Goal: Transaction & Acquisition: Purchase product/service

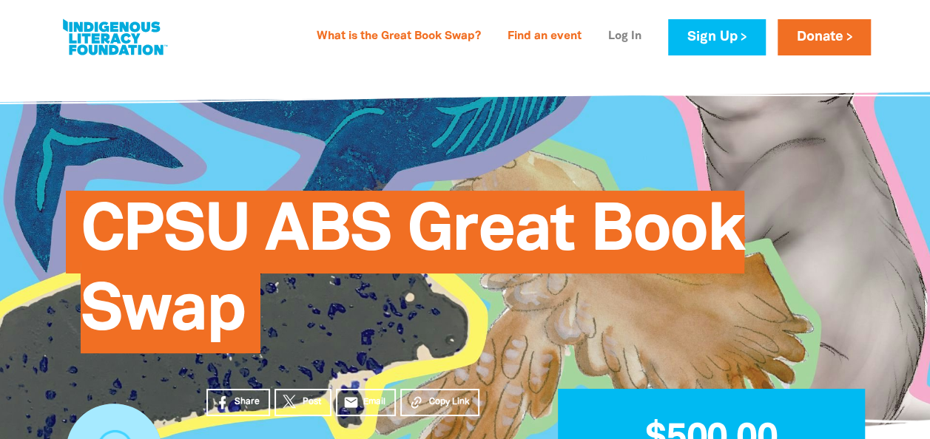
click at [614, 33] on link "Log In" at bounding box center [624, 37] width 51 height 24
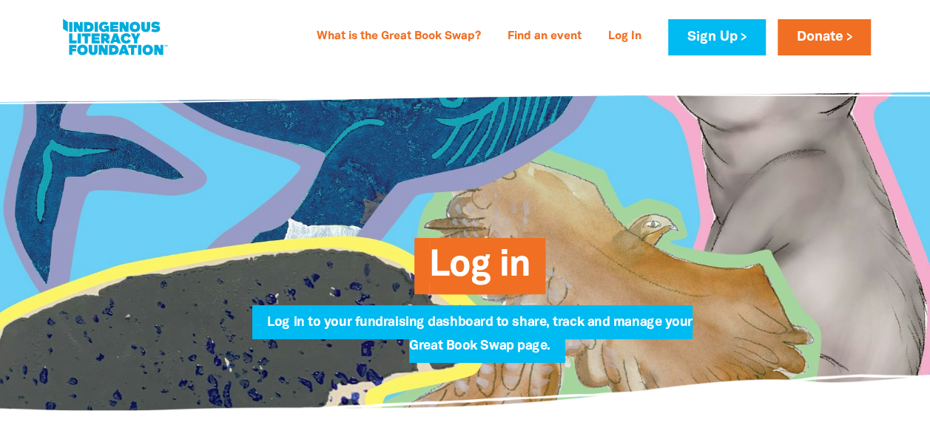
click at [465, 337] on span "Log in to your fundraising dashboard to share, track and manage your Great Book…" at bounding box center [479, 340] width 425 height 47
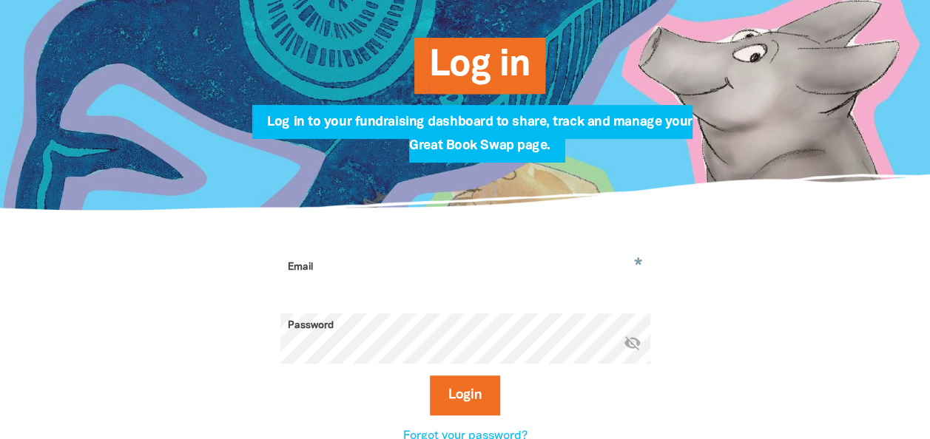
scroll to position [201, 0]
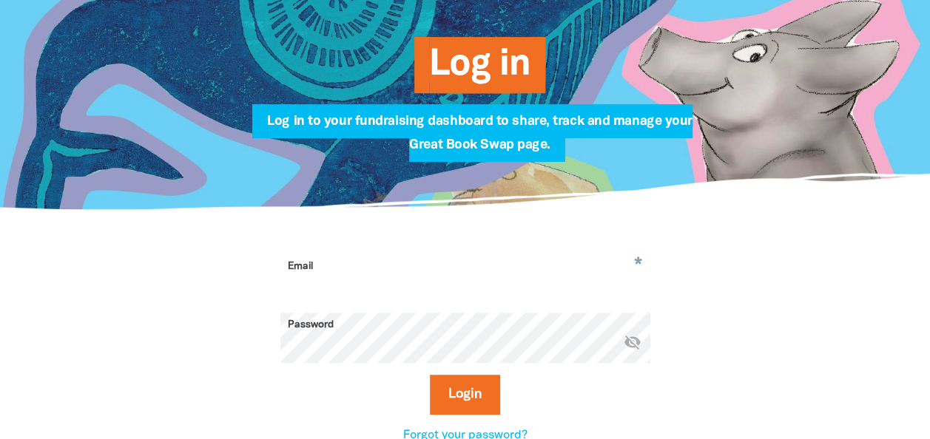
click at [424, 277] on input "Email" at bounding box center [465, 277] width 370 height 47
type input "[EMAIL_ADDRESS][PERSON_NAME][DOMAIN_NAME]"
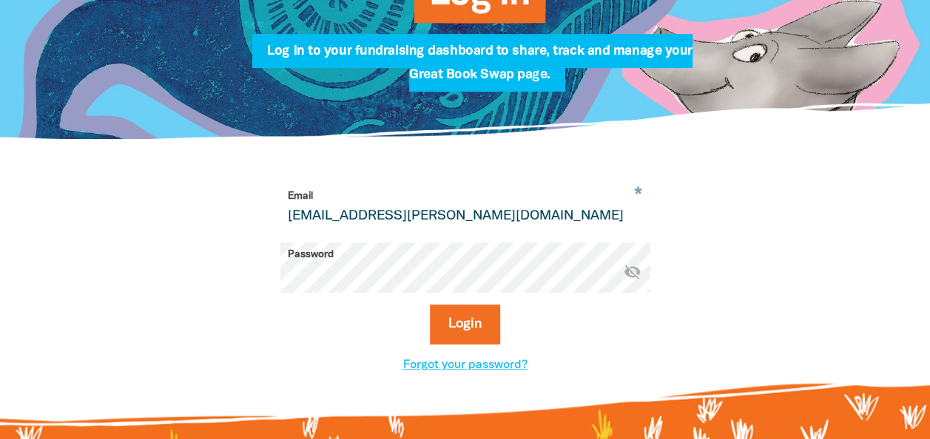
scroll to position [272, 0]
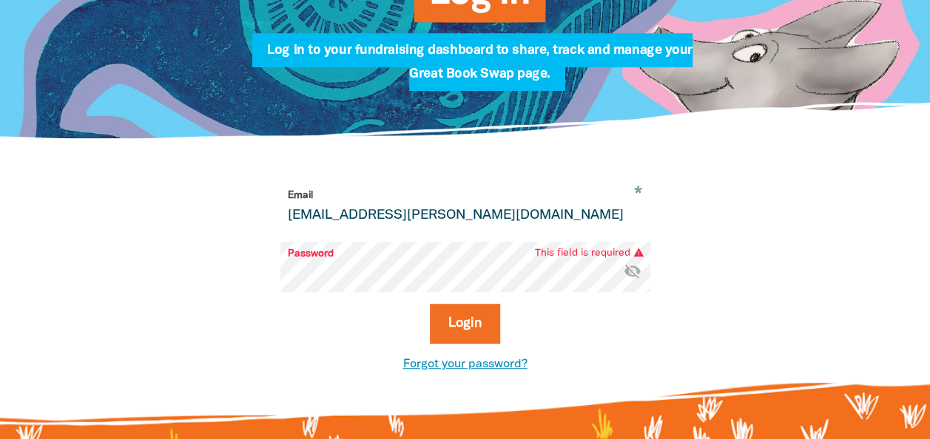
click at [430, 368] on link "Forgot your password?" at bounding box center [465, 364] width 124 height 10
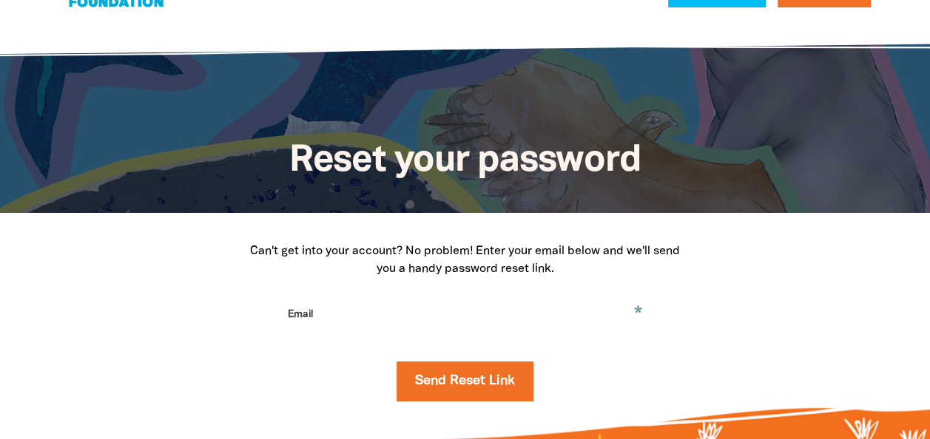
scroll to position [50, 0]
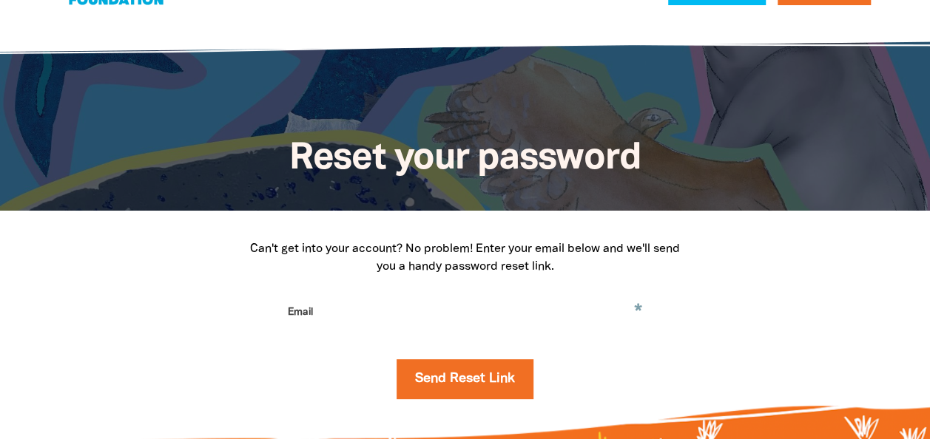
click at [415, 288] on div "Can't get into your account? No problem! Enter your email below and we'll send …" at bounding box center [465, 325] width 532 height 170
click at [375, 311] on input "Email" at bounding box center [465, 323] width 370 height 47
type input "[EMAIL_ADDRESS][PERSON_NAME][DOMAIN_NAME]"
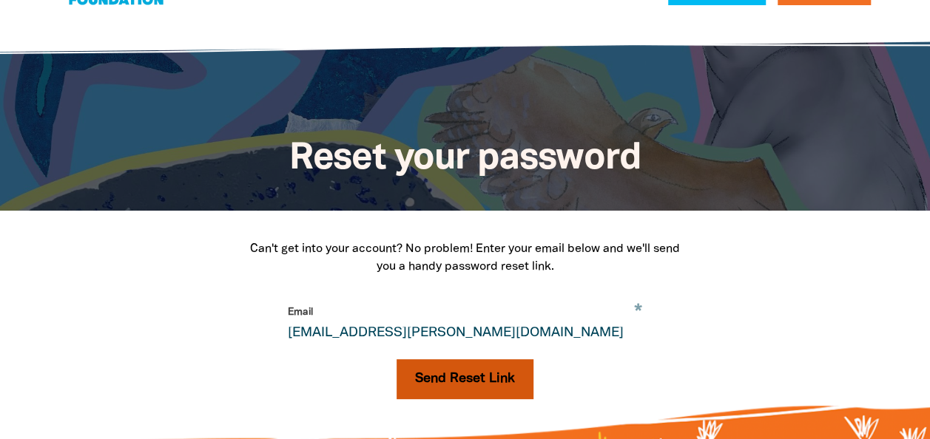
click at [428, 376] on button "Send Reset Link" at bounding box center [464, 379] width 137 height 40
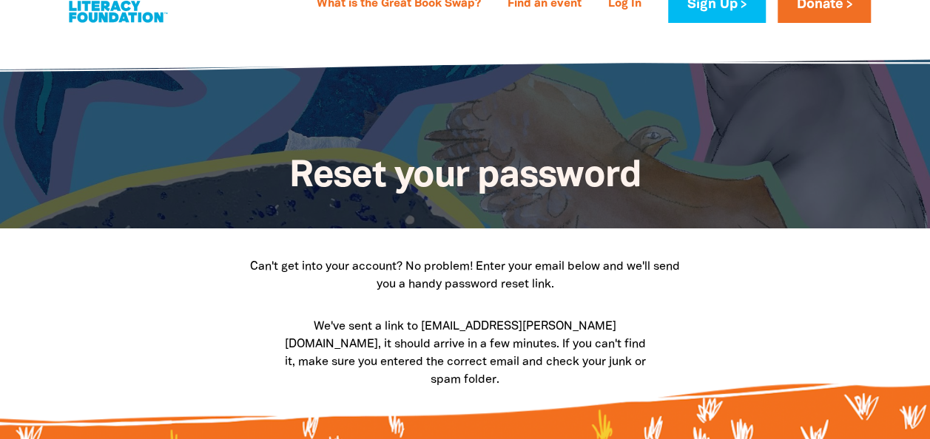
scroll to position [0, 0]
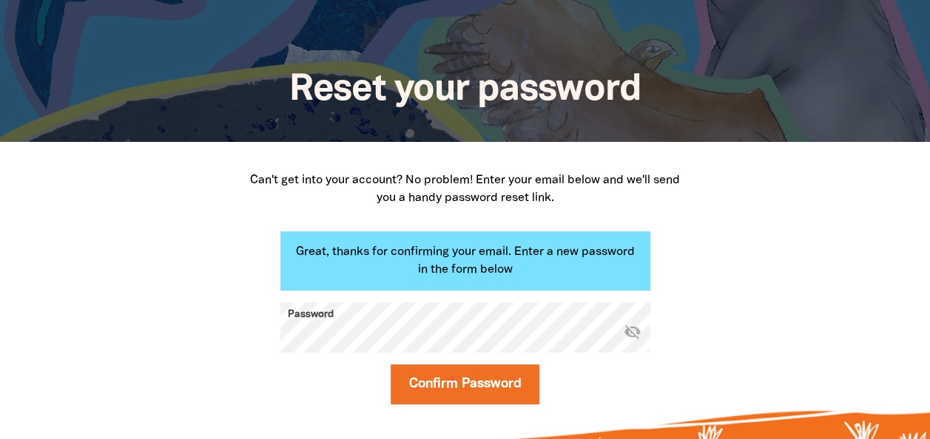
scroll to position [124, 0]
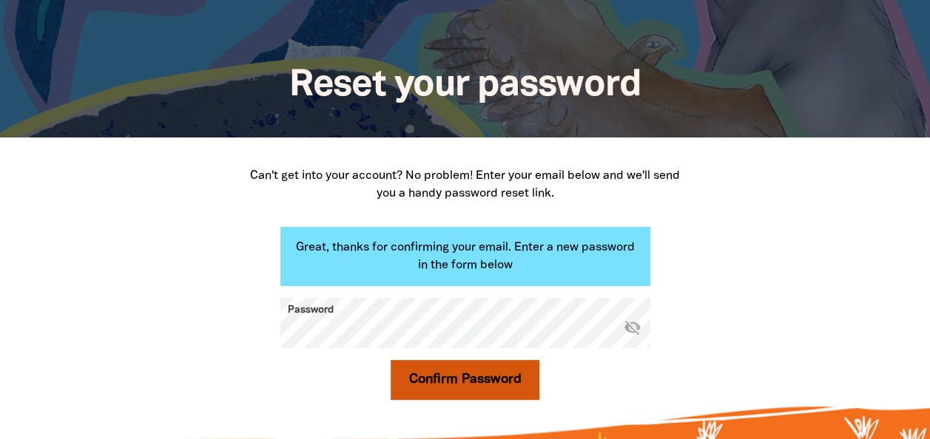
click at [418, 380] on button "Confirm Password" at bounding box center [464, 380] width 149 height 40
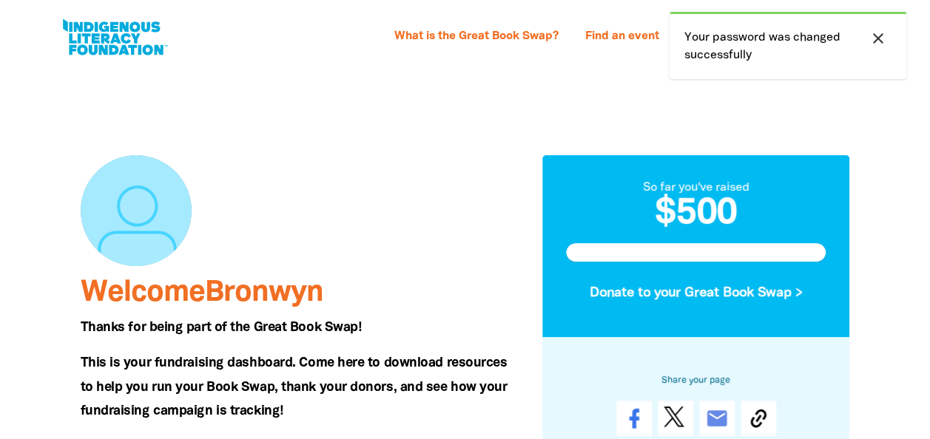
click at [418, 380] on span "This is your fundraising dashboard. Come here to download resources to help you…" at bounding box center [294, 387] width 427 height 60
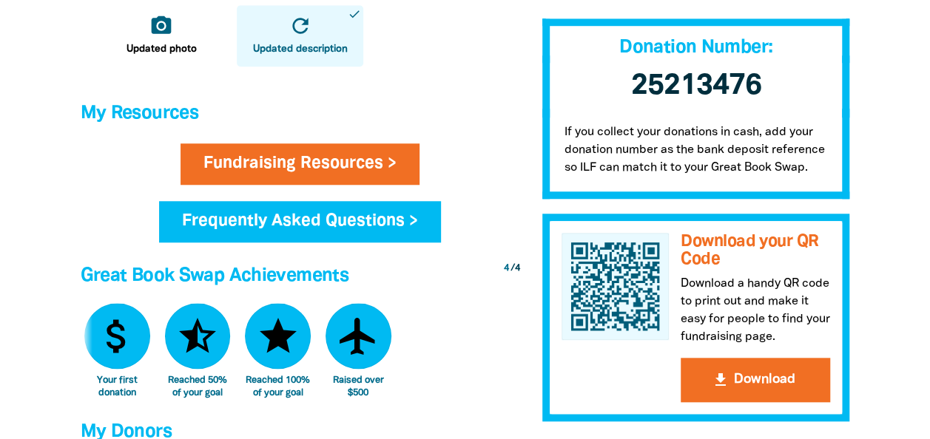
scroll to position [558, 0]
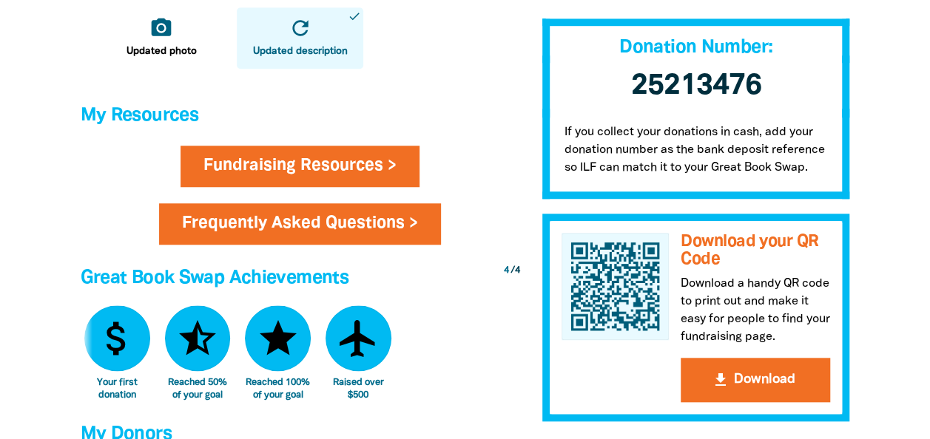
click at [416, 225] on link "Frequently Asked Questions >" at bounding box center [300, 223] width 282 height 41
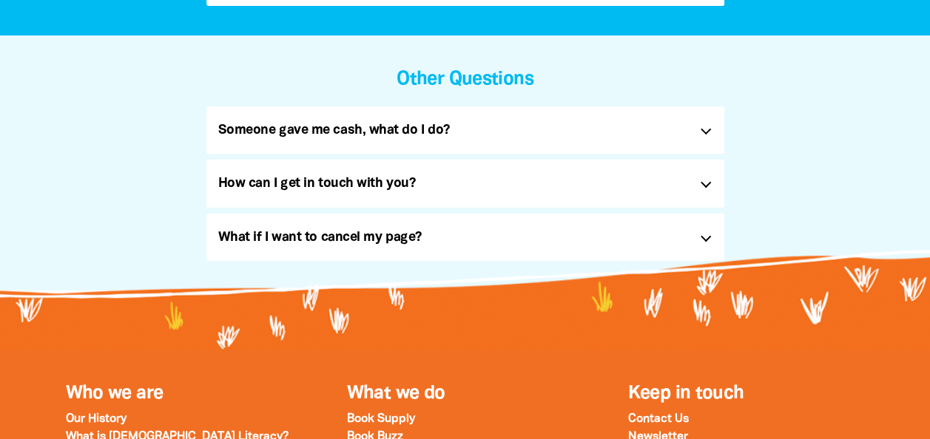
scroll to position [1194, 0]
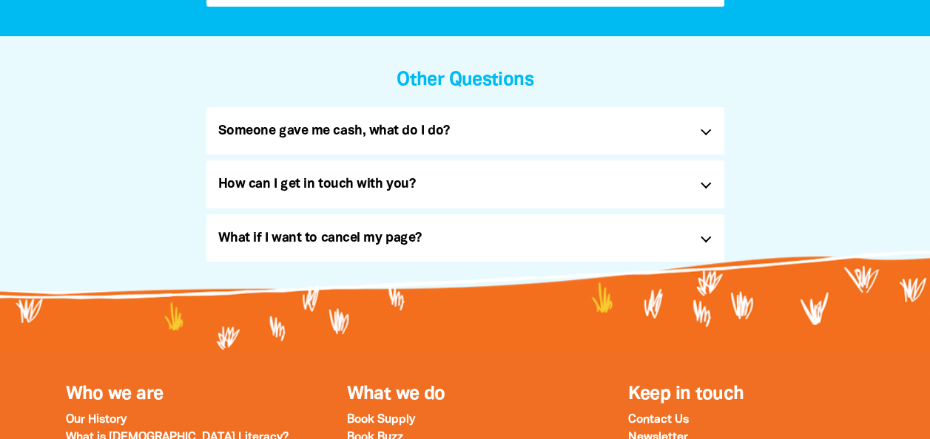
click at [711, 138] on div "Someone gave me cash, what do I do? link" at bounding box center [465, 130] width 518 height 47
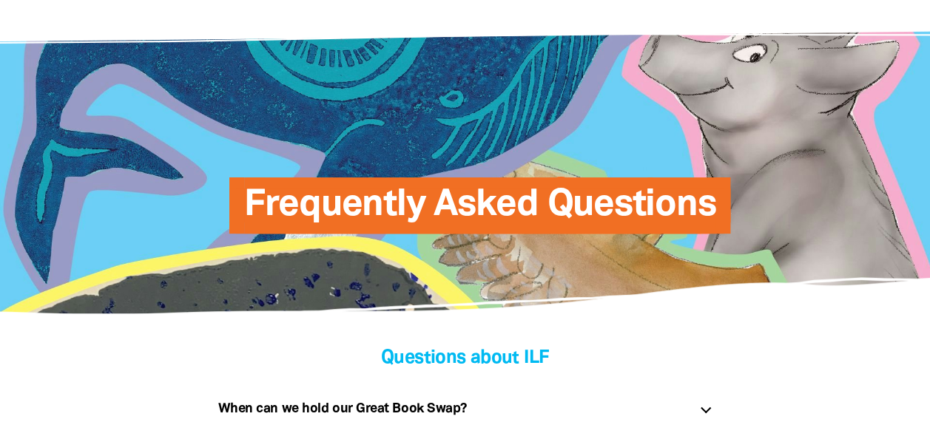
scroll to position [0, 0]
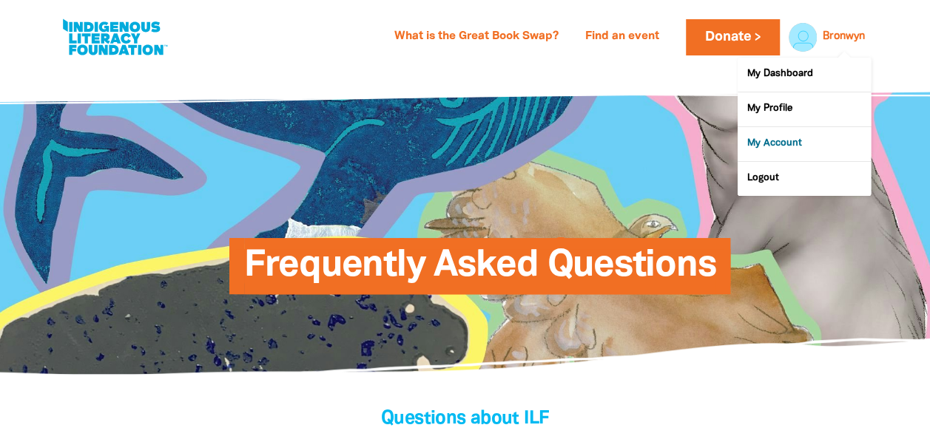
click at [758, 151] on link "My Account" at bounding box center [803, 144] width 133 height 34
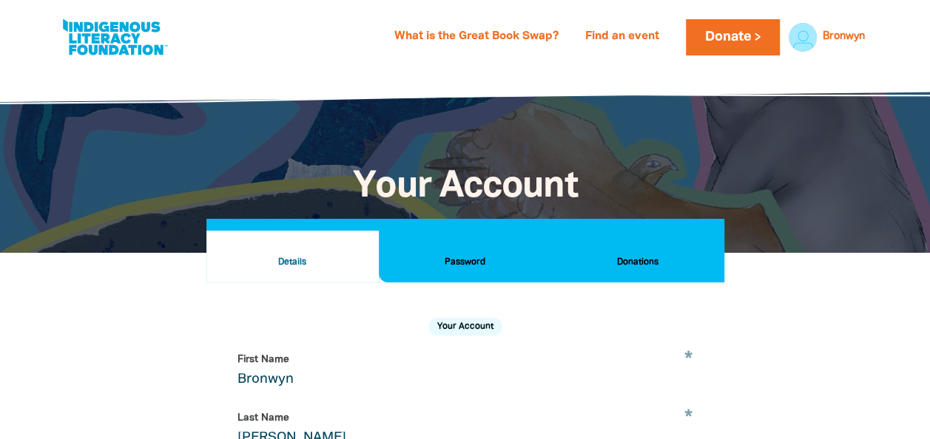
select select "AU"
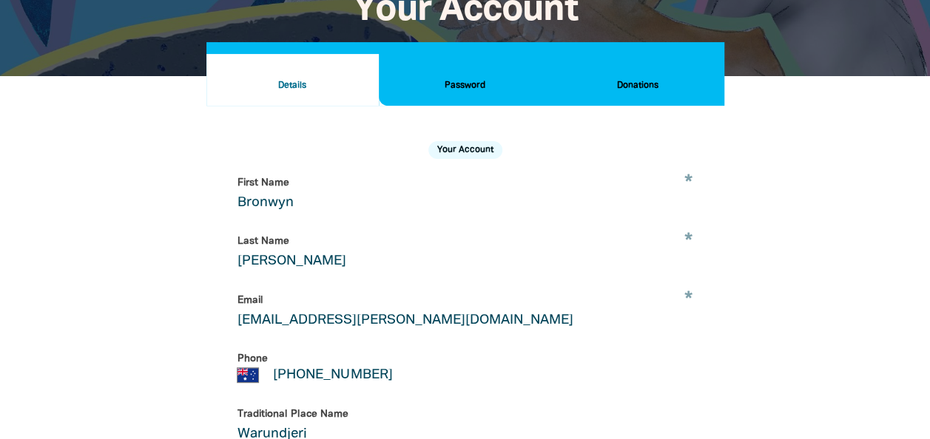
scroll to position [172, 0]
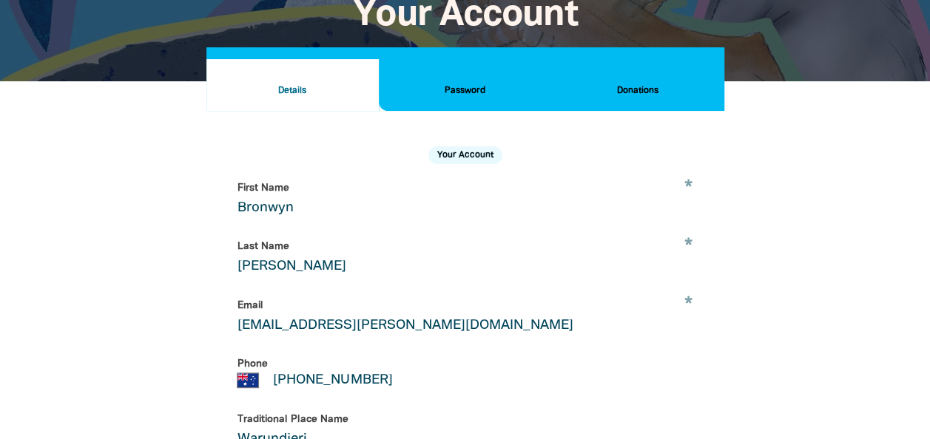
click at [633, 87] on h2 "Donations" at bounding box center [637, 91] width 149 height 16
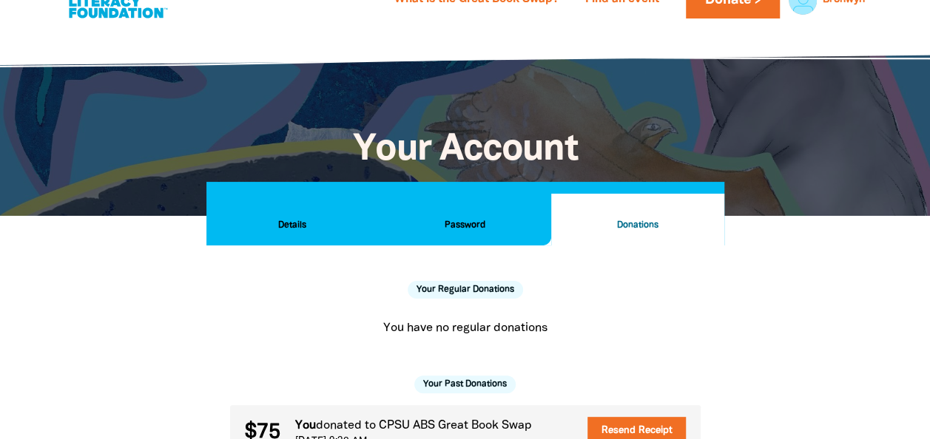
scroll to position [35, 0]
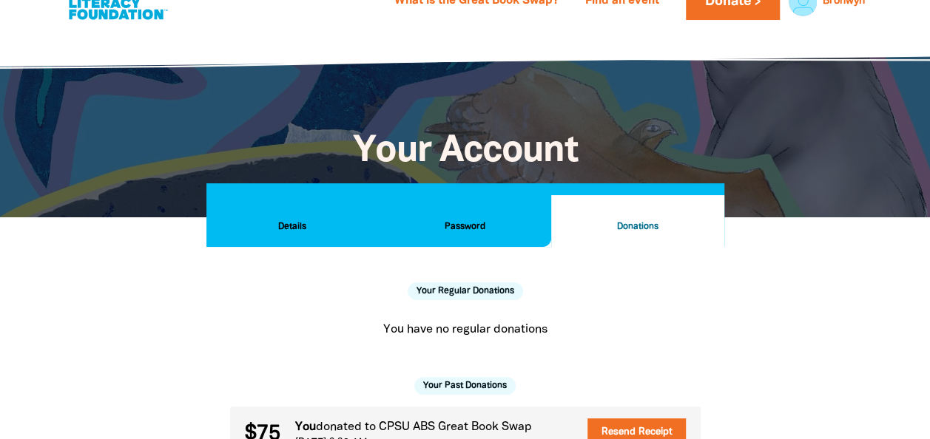
click at [279, 225] on h2 "Details" at bounding box center [292, 227] width 149 height 16
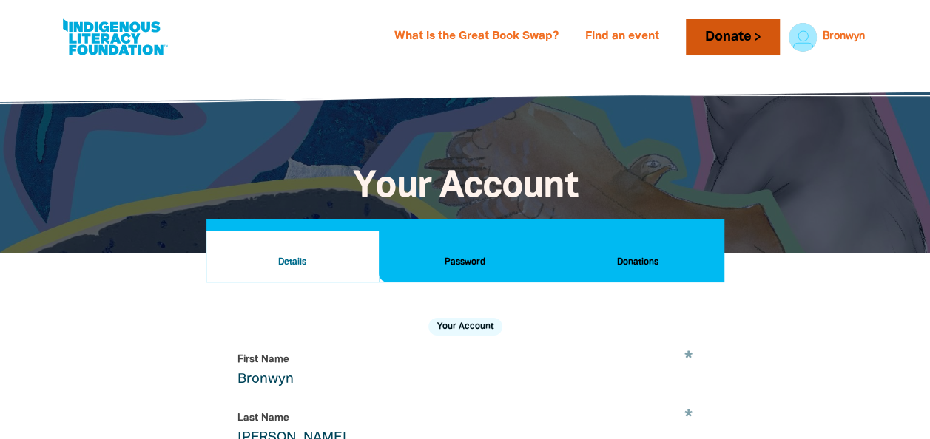
click at [745, 35] on link "Donate" at bounding box center [732, 37] width 93 height 36
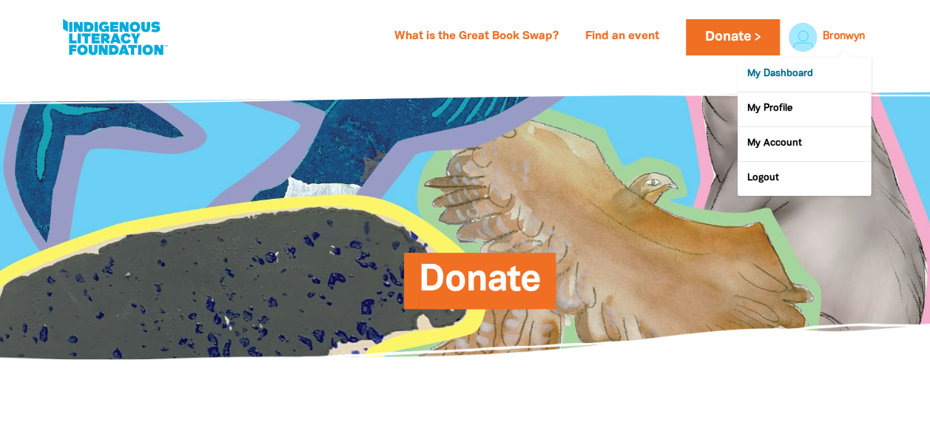
click at [791, 71] on link "My Dashboard" at bounding box center [803, 75] width 133 height 34
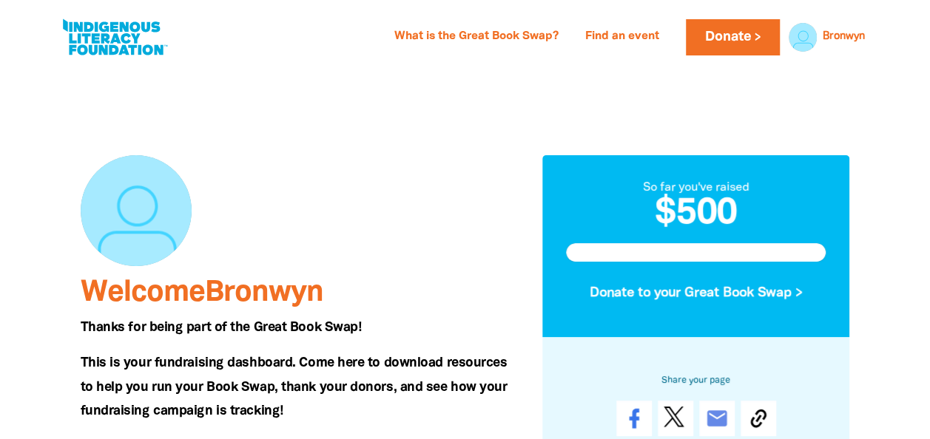
click at [640, 240] on div "So far you've raised $500 Donate to your Great Book Swap >" at bounding box center [696, 246] width 308 height 183
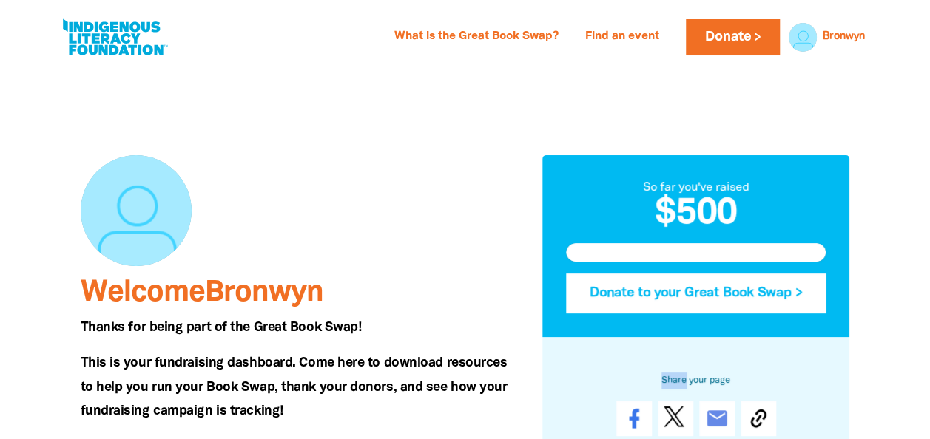
drag, startPoint x: 640, startPoint y: 240, endPoint x: 635, endPoint y: 281, distance: 41.0
click at [635, 281] on div "So far you've raised $500 Donate to your Great Book Swap >" at bounding box center [696, 246] width 308 height 183
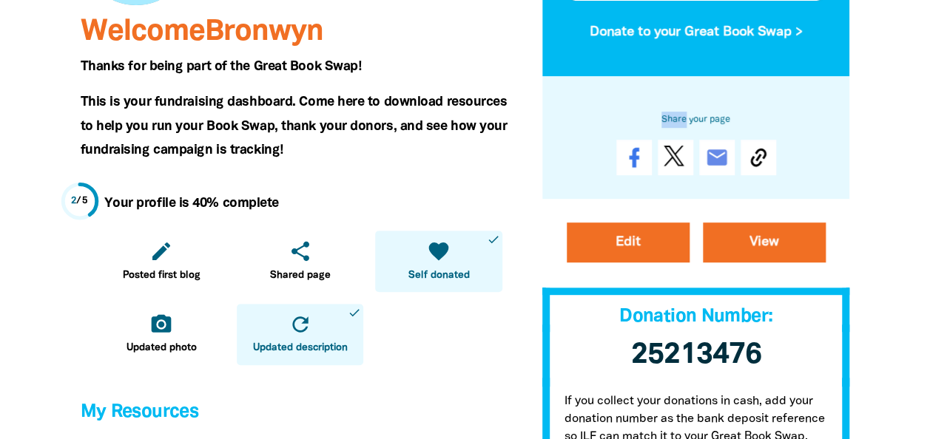
scroll to position [262, 0]
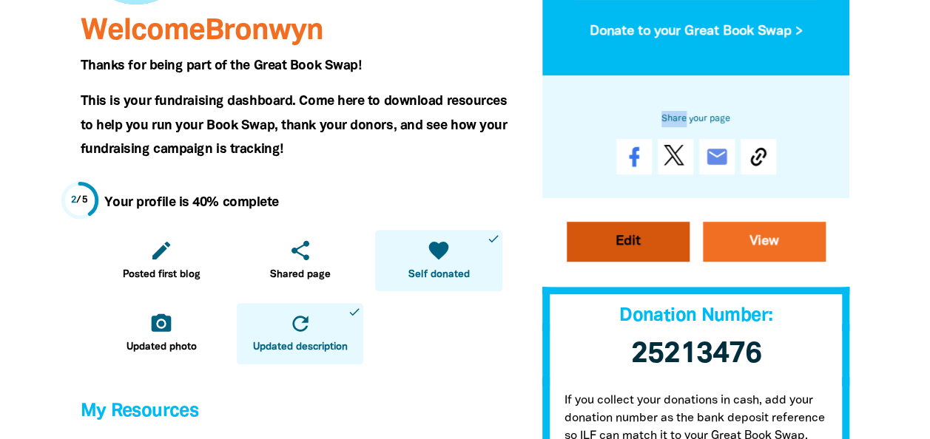
click at [635, 246] on link "Edit" at bounding box center [627, 242] width 123 height 40
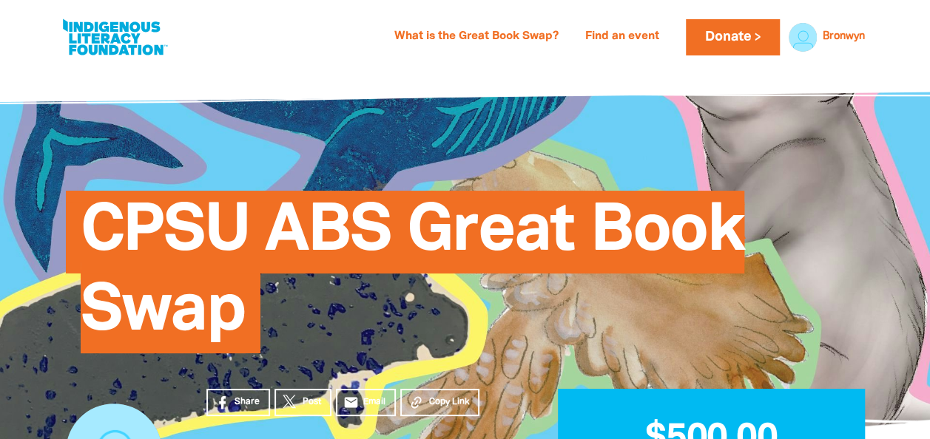
select select "Yes"
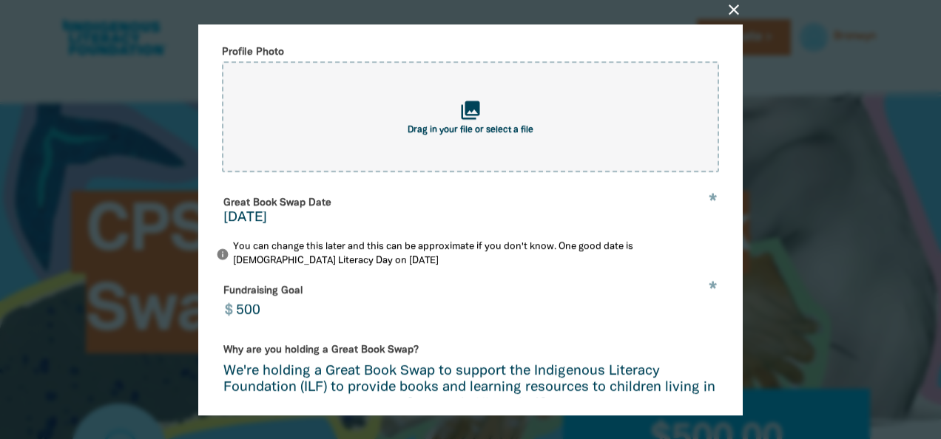
scroll to position [260, 0]
click at [263, 322] on input "500" at bounding box center [476, 301] width 497 height 47
click at [264, 322] on input "500" at bounding box center [476, 301] width 497 height 47
type input "5"
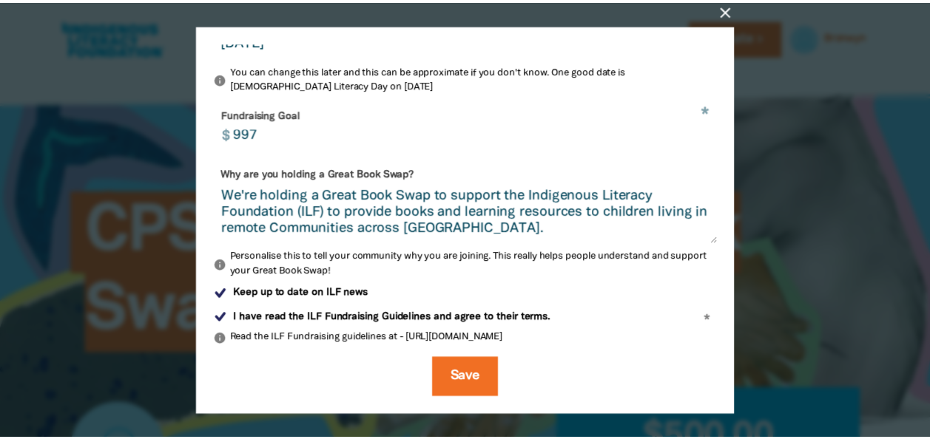
scroll to position [447, 0]
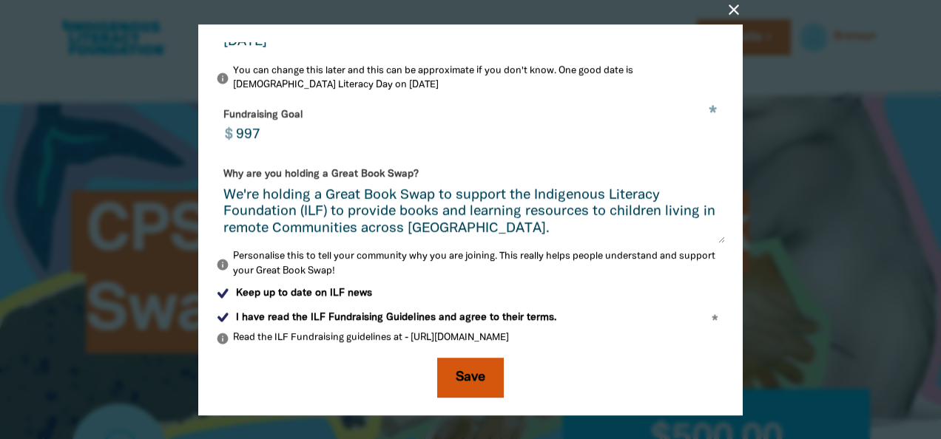
type input "997"
click at [453, 375] on button "Save" at bounding box center [470, 378] width 67 height 40
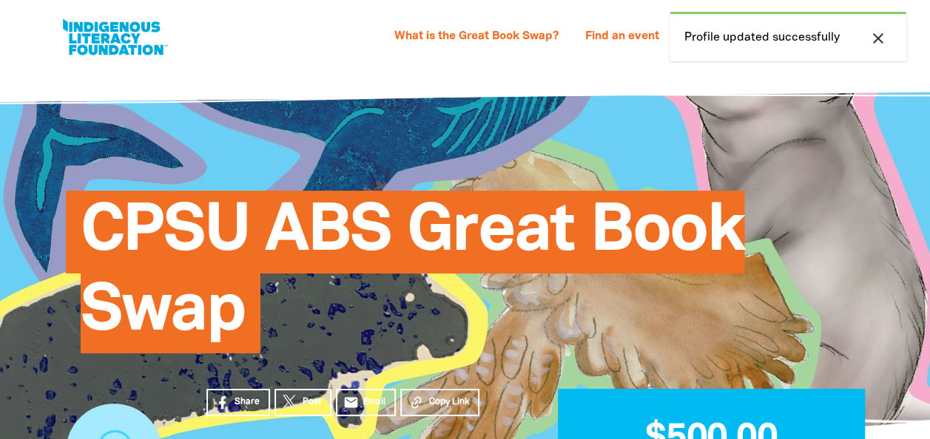
click at [453, 375] on div "CPSU ABS Great Book Swap" at bounding box center [465, 261] width 843 height 300
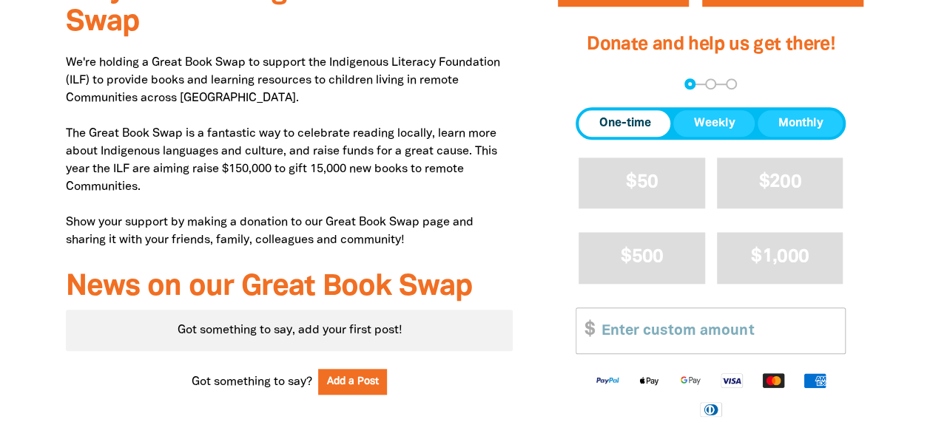
scroll to position [568, 0]
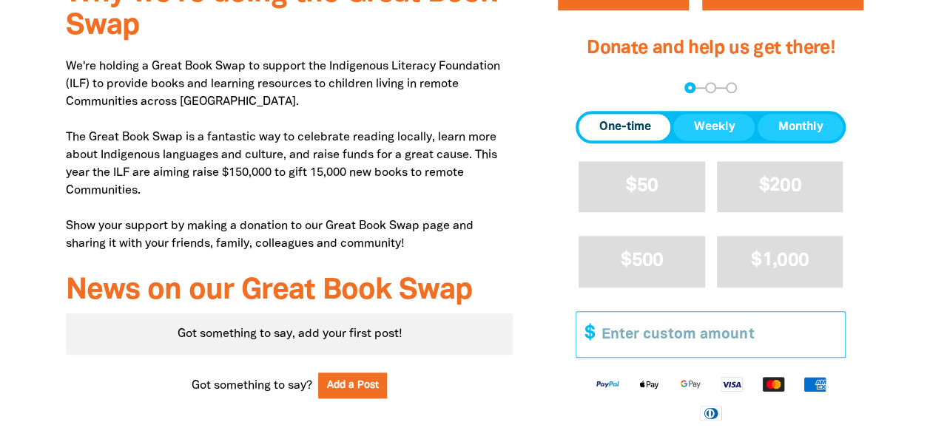
click at [627, 339] on input "Other Amount" at bounding box center [718, 334] width 254 height 45
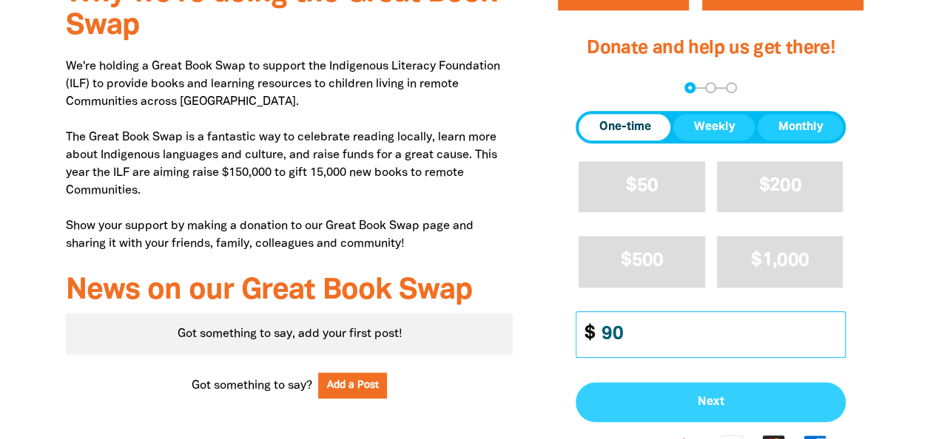
type input "90"
click at [666, 397] on span "Next" at bounding box center [710, 402] width 237 height 12
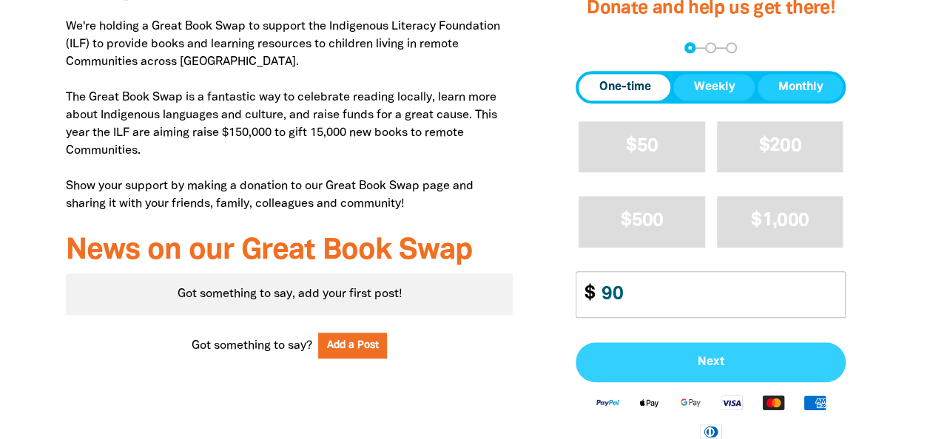
select select "AU"
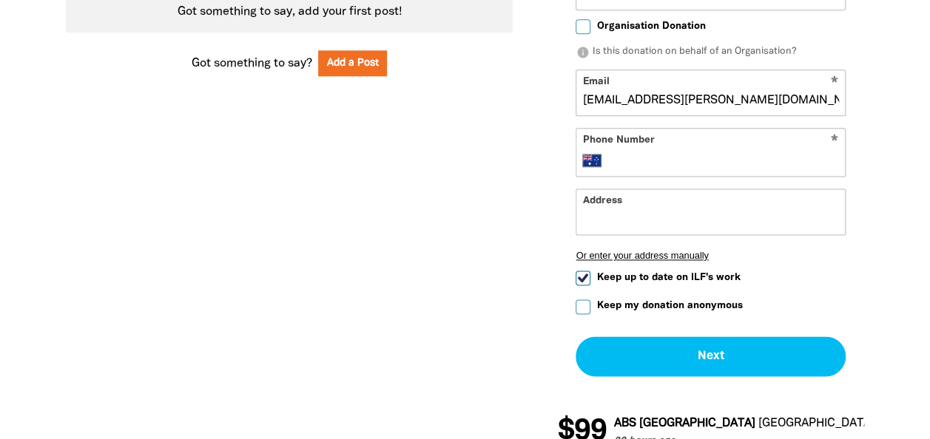
scroll to position [914, 0]
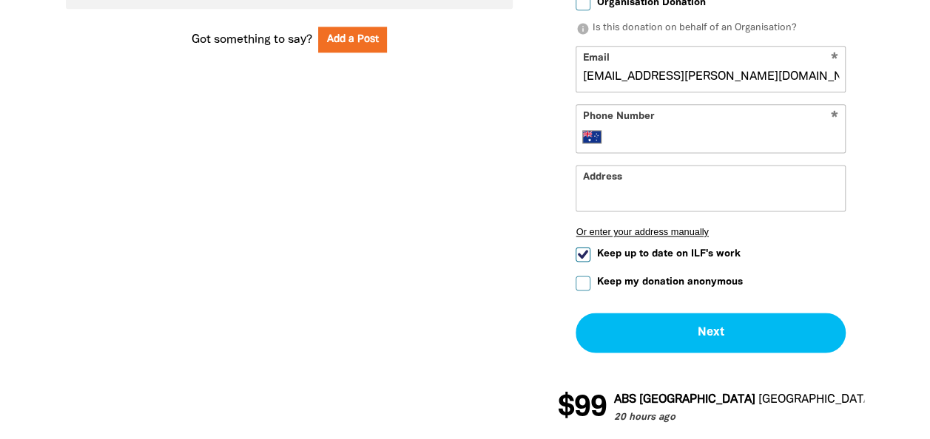
click at [581, 283] on input "Keep my donation anonymous" at bounding box center [582, 283] width 15 height 15
checkbox input "true"
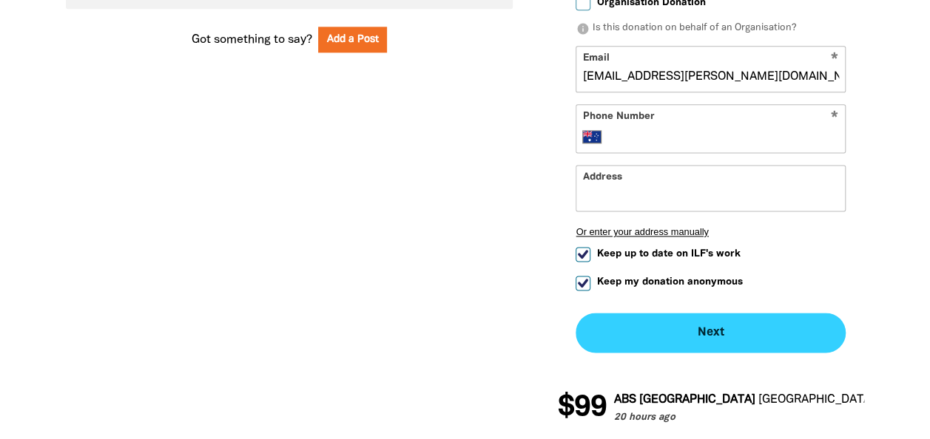
click at [633, 333] on button "Next chevron_right" at bounding box center [710, 333] width 270 height 40
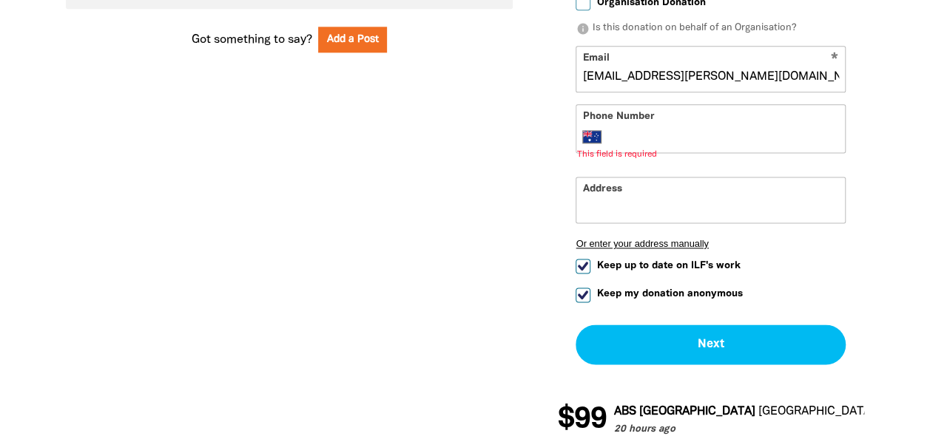
click at [669, 132] on input "Phone Number" at bounding box center [725, 137] width 226 height 18
type input "[PHONE_NUMBER]"
type input "[STREET_ADDRESS]"
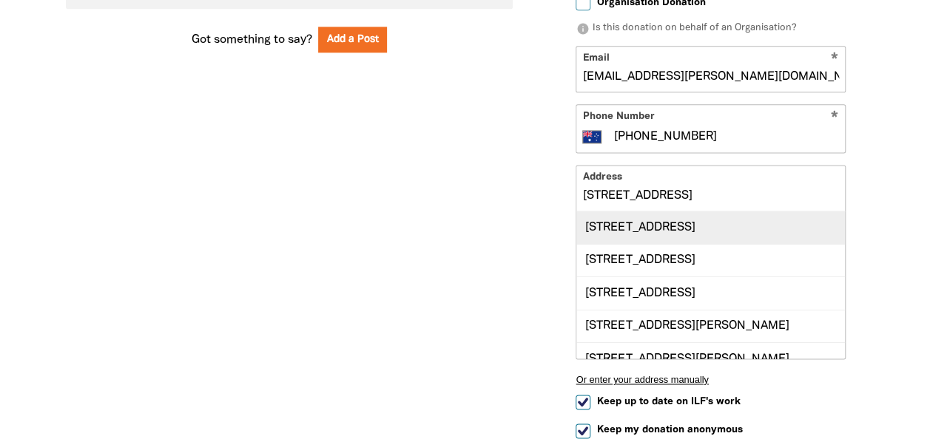
click at [633, 231] on div "[STREET_ADDRESS]" at bounding box center [710, 228] width 268 height 32
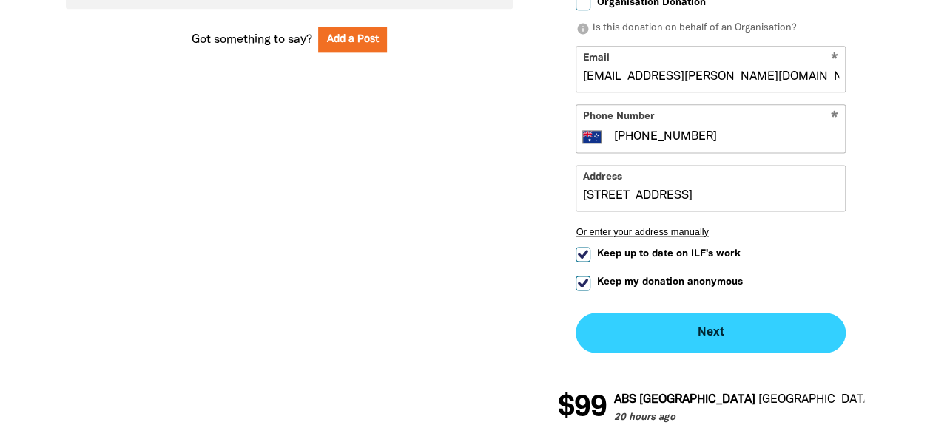
click at [636, 319] on button "Next chevron_right" at bounding box center [710, 333] width 270 height 40
checkbox input "false"
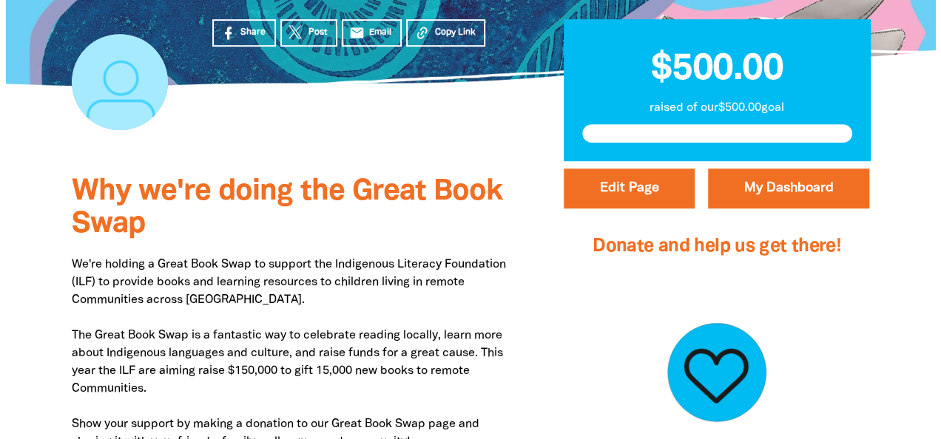
scroll to position [369, 0]
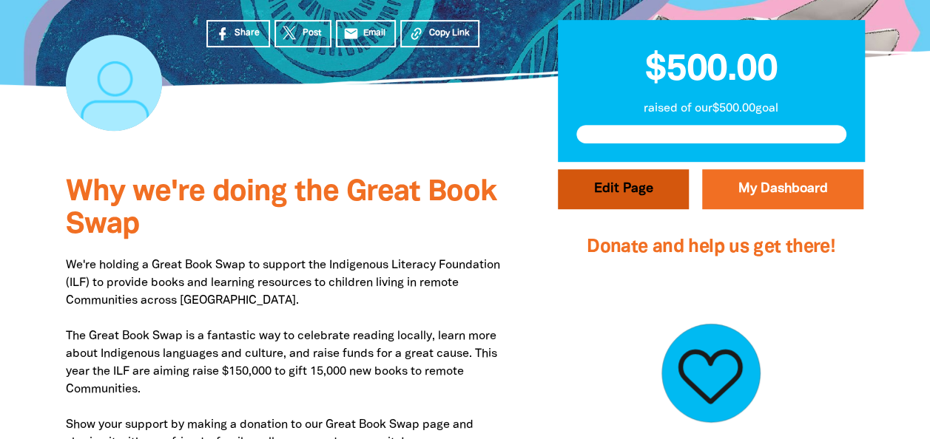
click at [614, 186] on button "Edit Page" at bounding box center [623, 189] width 131 height 40
select select "Yes"
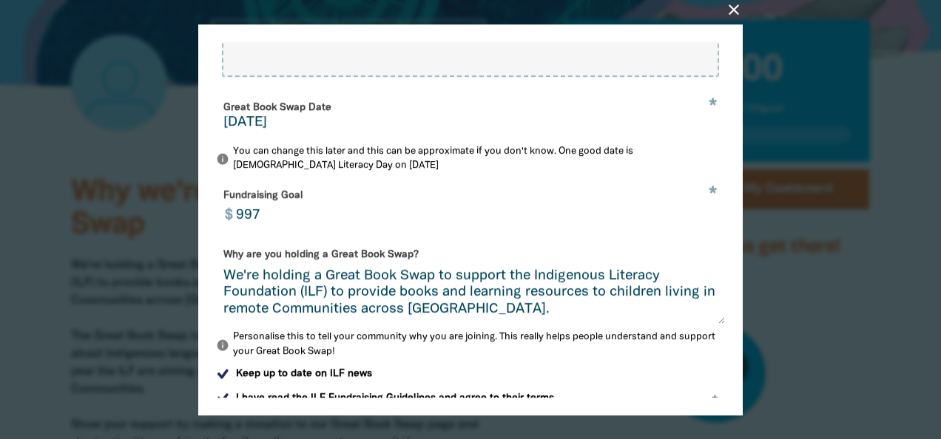
scroll to position [354, 0]
click at [272, 231] on input "997" at bounding box center [476, 207] width 497 height 47
type input "9"
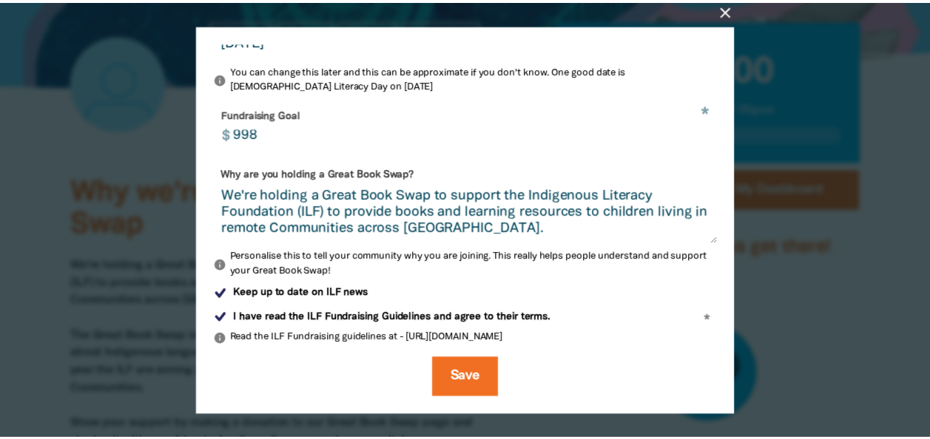
scroll to position [447, 0]
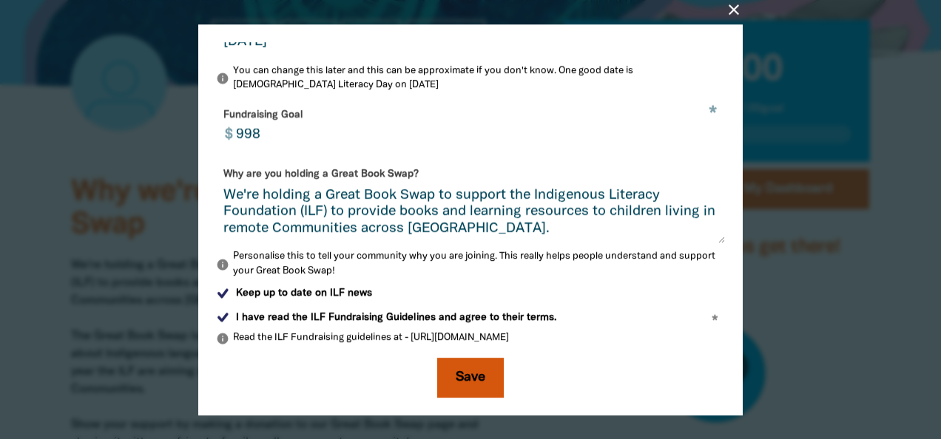
type input "998"
click at [450, 376] on button "Save" at bounding box center [470, 378] width 67 height 40
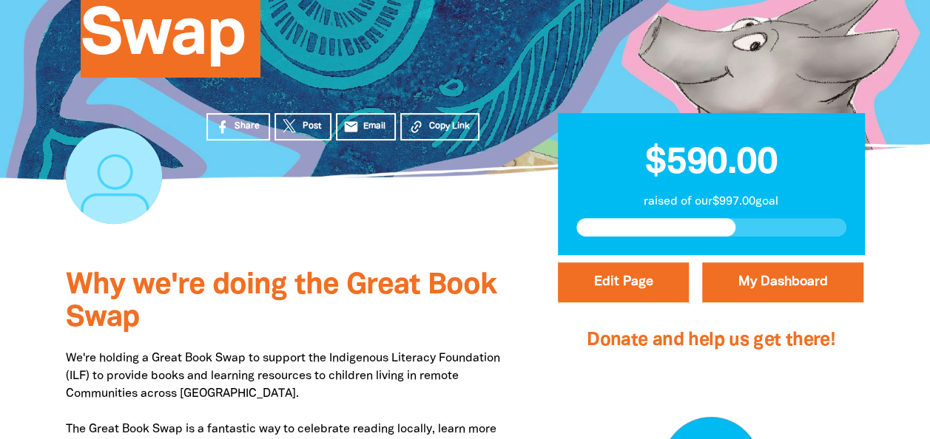
scroll to position [275, 0]
